Goal: Task Accomplishment & Management: Manage account settings

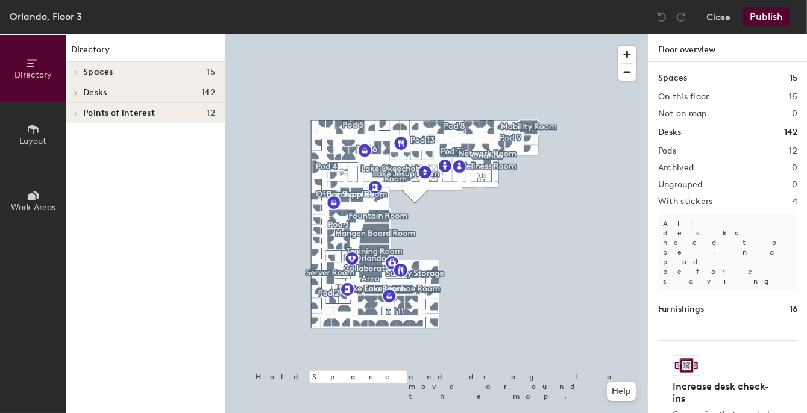
click at [77, 89] on div at bounding box center [74, 93] width 16 height 20
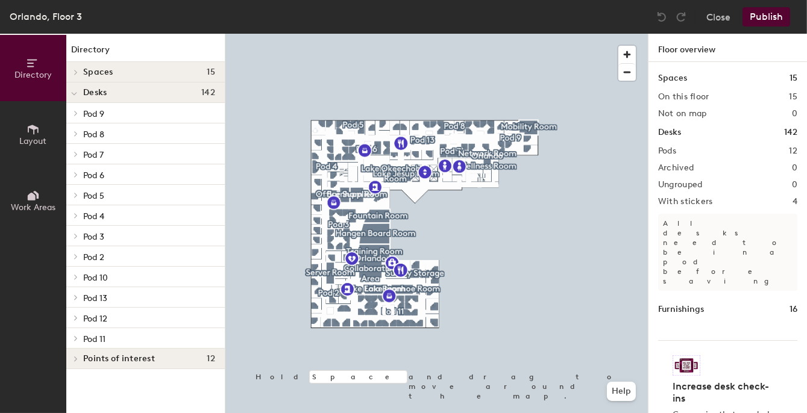
click at [93, 216] on span "Pod 4" at bounding box center [93, 216] width 21 height 10
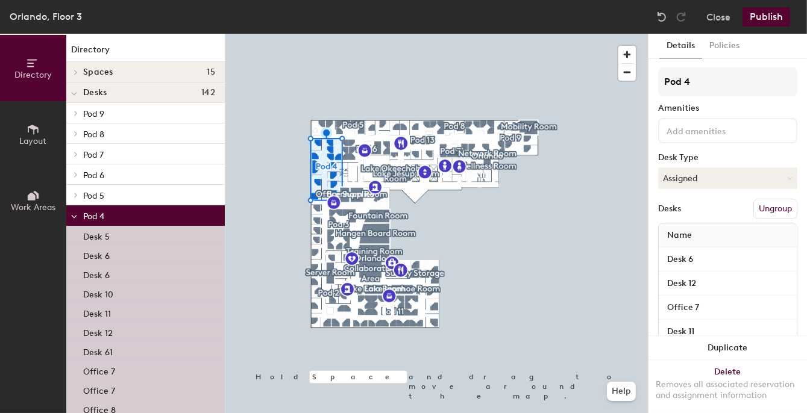
scroll to position [60, 0]
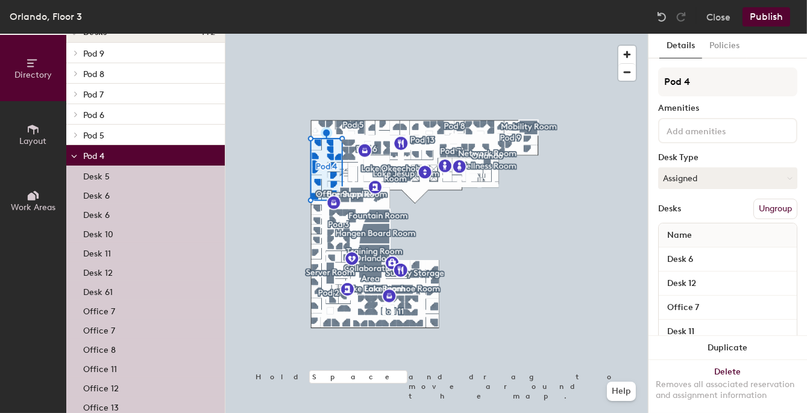
click at [107, 250] on p "Desk 11" at bounding box center [97, 252] width 28 height 14
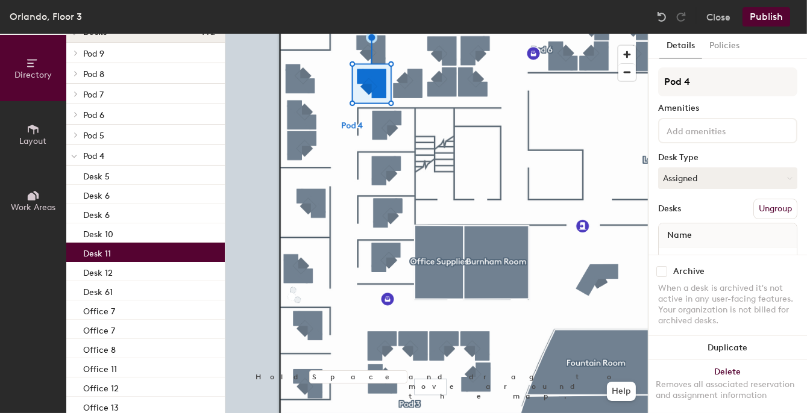
click at [702, 176] on button "Assigned" at bounding box center [727, 178] width 139 height 22
click at [692, 212] on div "Assigned" at bounding box center [718, 216] width 120 height 18
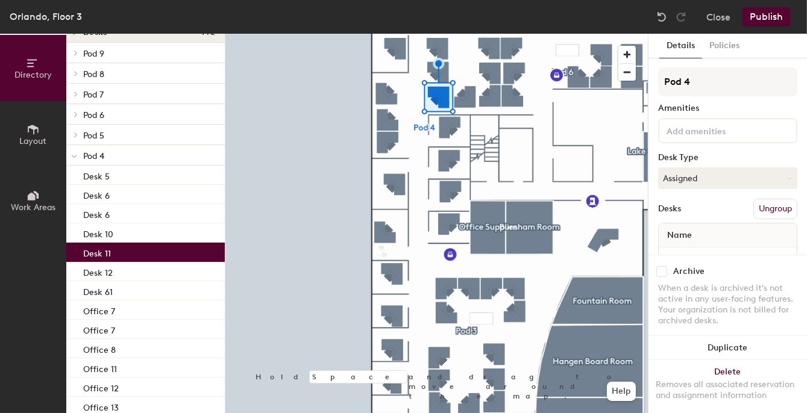
click at [769, 17] on button "Publish" at bounding box center [766, 16] width 48 height 19
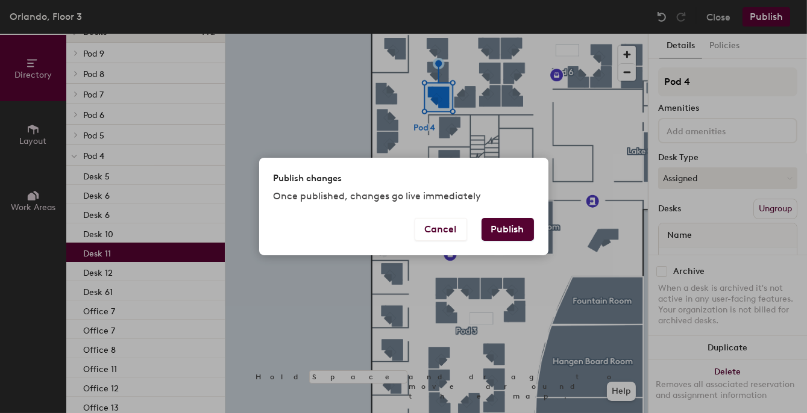
click at [511, 227] on button "Publish" at bounding box center [507, 229] width 52 height 23
